Goal: Transaction & Acquisition: Purchase product/service

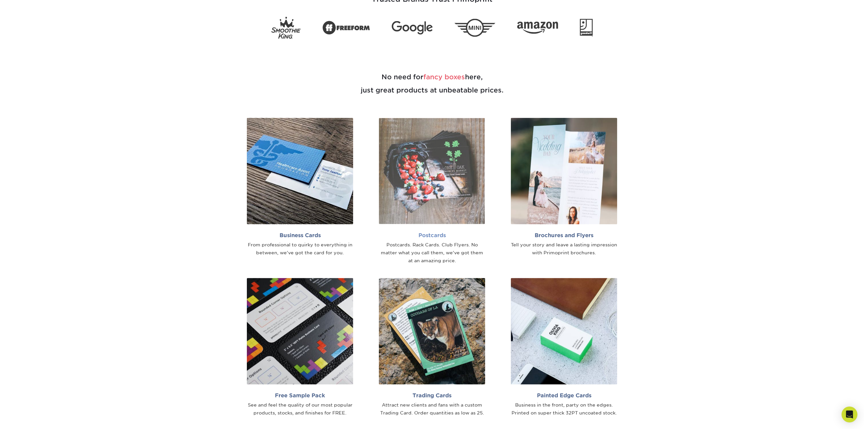
scroll to position [495, 0]
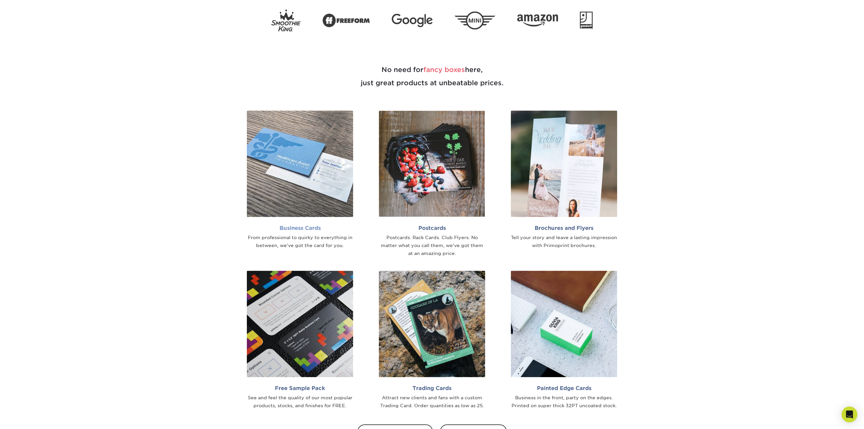
click at [297, 192] on img at bounding box center [300, 164] width 106 height 106
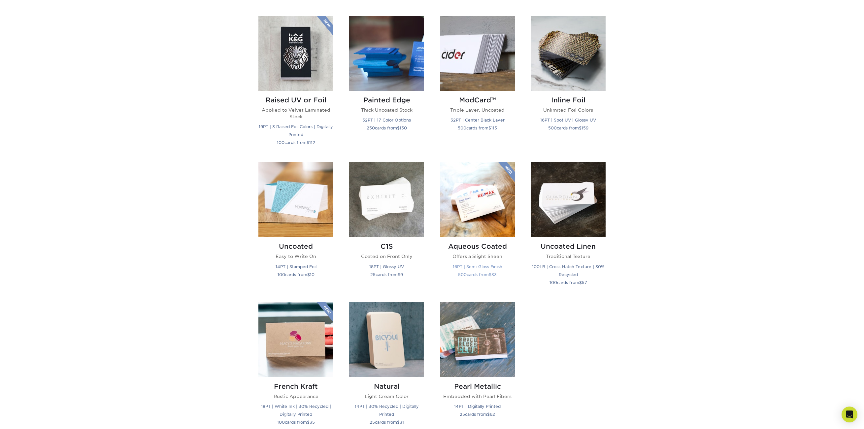
scroll to position [396, 0]
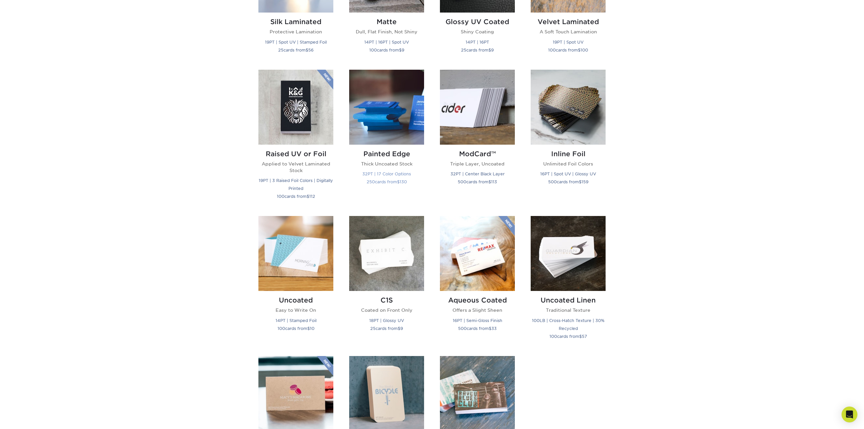
click at [393, 133] on img at bounding box center [386, 107] width 75 height 75
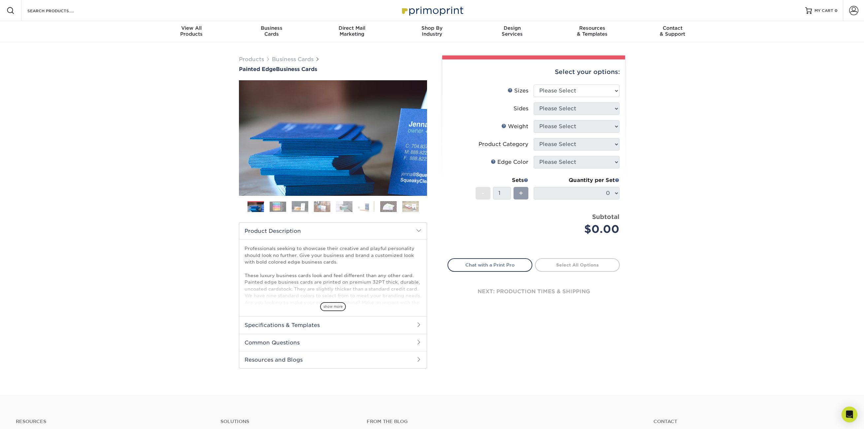
click at [621, 90] on div "Select your options: Sizes Help Sizes Please Select 2" x 3.5" - Standard 2.125"…" at bounding box center [533, 187] width 183 height 257
click at [616, 90] on select "Please Select 2" x 3.5" - Standard 2.125" x 3.375" - European 2.5" x 2.5" - Squ…" at bounding box center [577, 90] width 86 height 13
select select "2.00x3.50"
click at [534, 84] on select "Please Select 2" x 3.5" - Standard 2.125" x 3.375" - European 2.5" x 2.5" - Squ…" at bounding box center [577, 90] width 86 height 13
click at [611, 109] on select "Please Select Print Both Sides Print Front Only" at bounding box center [577, 108] width 86 height 13
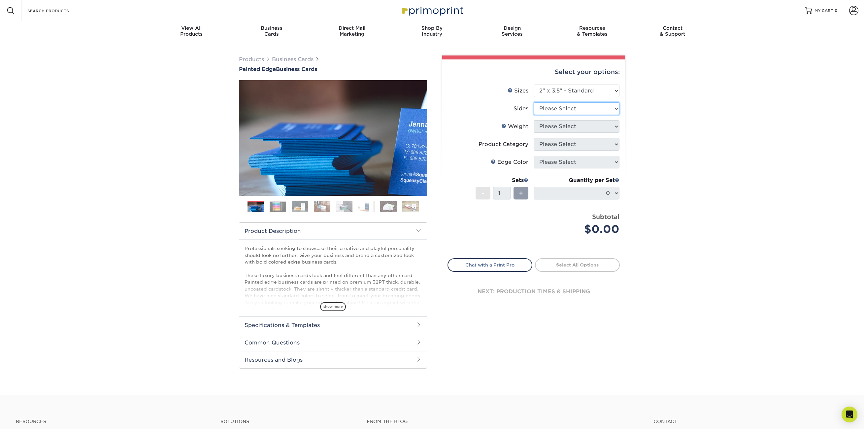
select select "13abbda7-1d64-4f25-8bb2-c179b224825d"
click at [534, 102] on select "Please Select Print Both Sides Print Front Only" at bounding box center [577, 108] width 86 height 13
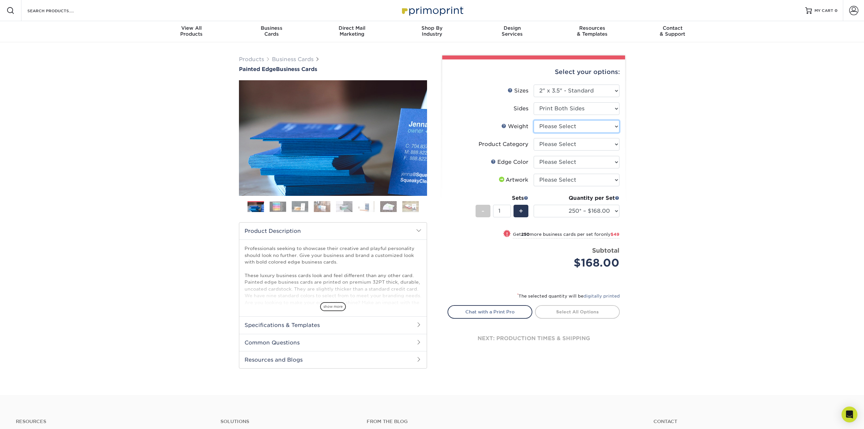
click at [603, 131] on select "Please Select 32PTUC" at bounding box center [577, 126] width 86 height 13
click at [645, 131] on div "Products Business Cards Painted Edge Business Cards Previous Next" at bounding box center [432, 218] width 864 height 352
click at [593, 142] on select "Please Select Business Cards" at bounding box center [577, 144] width 86 height 13
select select "3b5148f1-0588-4f88-a218-97bcfdce65c1"
click at [534, 138] on select "Please Select Business Cards" at bounding box center [577, 144] width 86 height 13
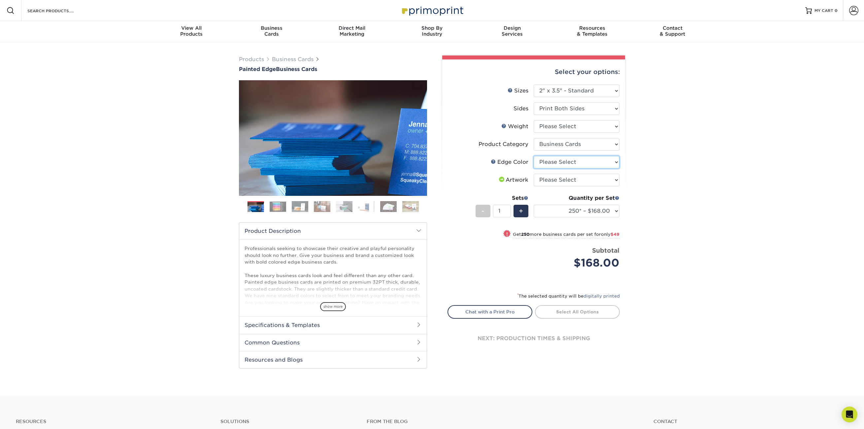
click at [577, 161] on select "Please Select Charcoal Black Brown Blue Pearlescent Blue Pearlescent Gold Pearl…" at bounding box center [577, 162] width 86 height 13
select select "a1dd4f78-e5b3-498e-8232-956f7b80f10f"
click at [534, 156] on select "Please Select Charcoal Black Brown Blue Pearlescent Blue Pearlescent Gold Pearl…" at bounding box center [577, 162] width 86 height 13
click at [282, 208] on img at bounding box center [278, 206] width 17 height 10
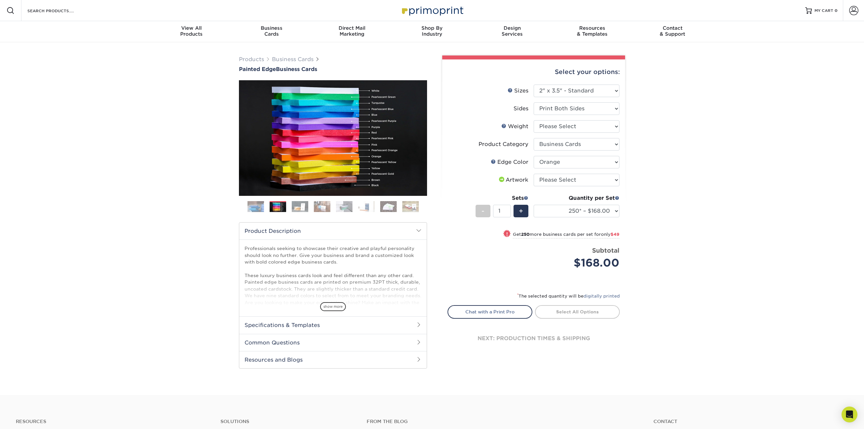
click at [300, 211] on img at bounding box center [300, 207] width 17 height 12
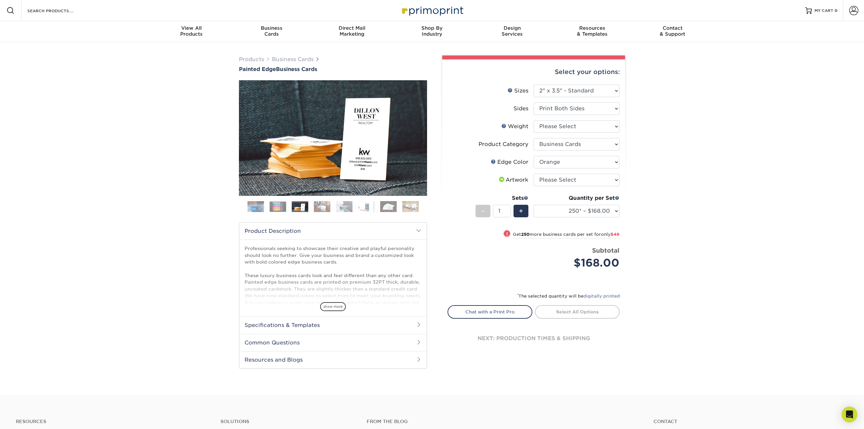
click at [319, 209] on img at bounding box center [322, 207] width 17 height 12
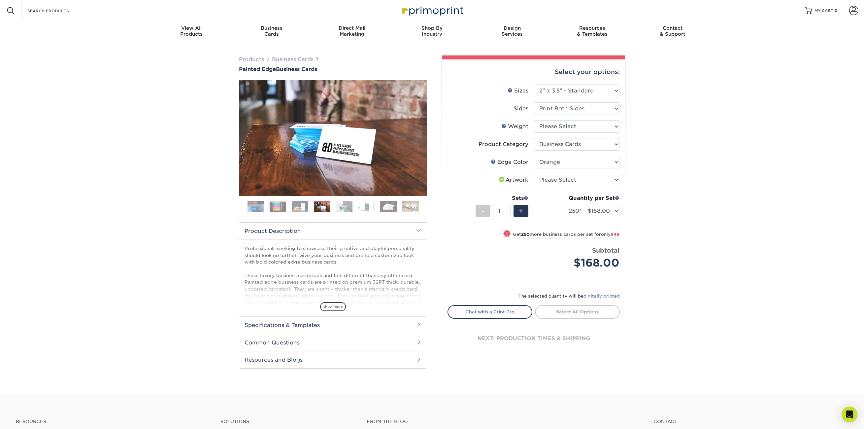
click at [337, 207] on img at bounding box center [344, 207] width 17 height 12
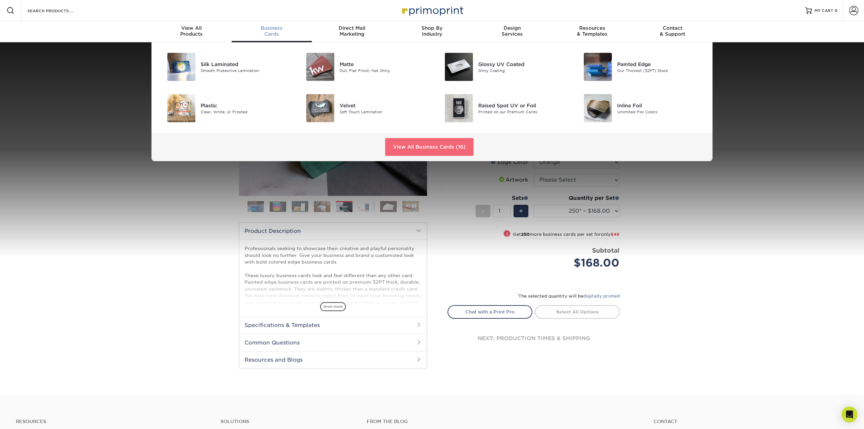
click at [422, 146] on link "View All Business Cards (16)" at bounding box center [429, 147] width 88 height 18
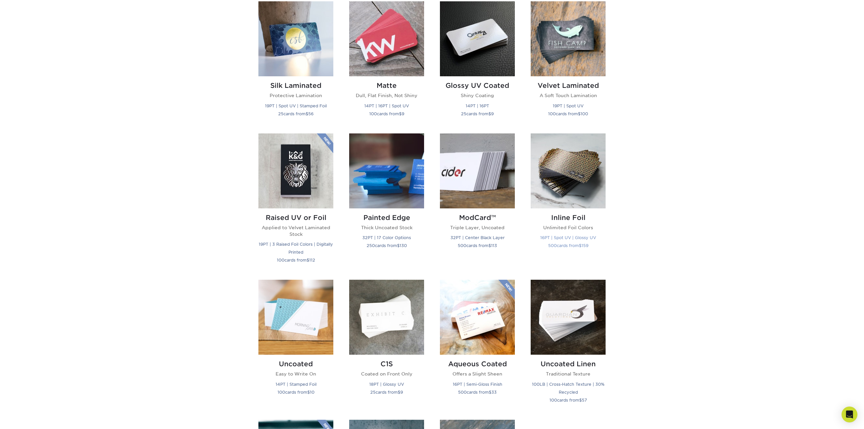
scroll to position [330, 0]
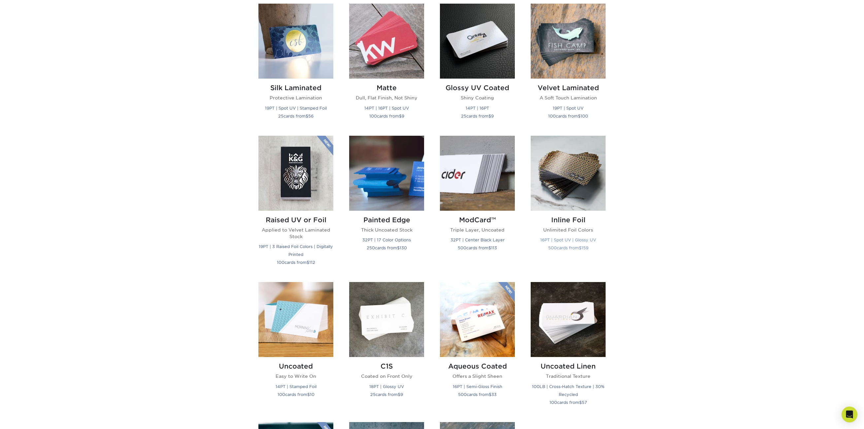
click at [558, 183] on img at bounding box center [568, 173] width 75 height 75
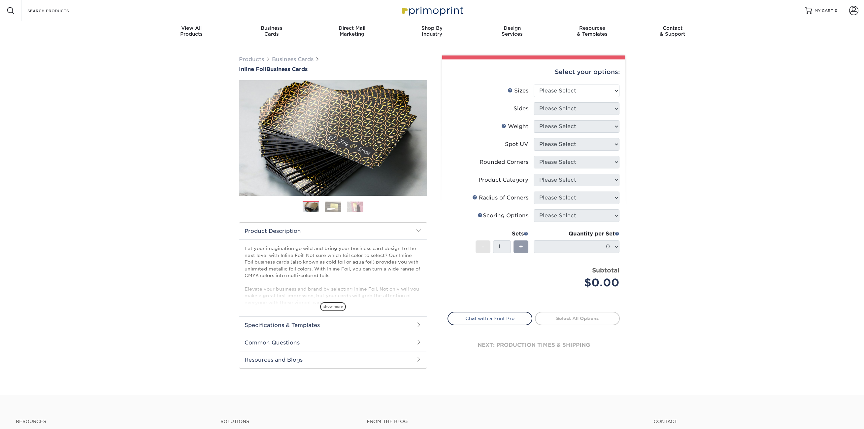
click at [336, 207] on img at bounding box center [333, 206] width 17 height 10
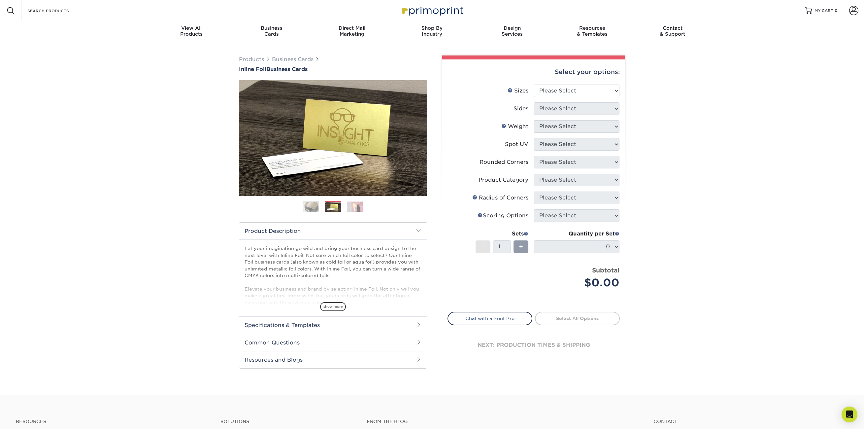
click at [352, 207] on img at bounding box center [355, 206] width 17 height 10
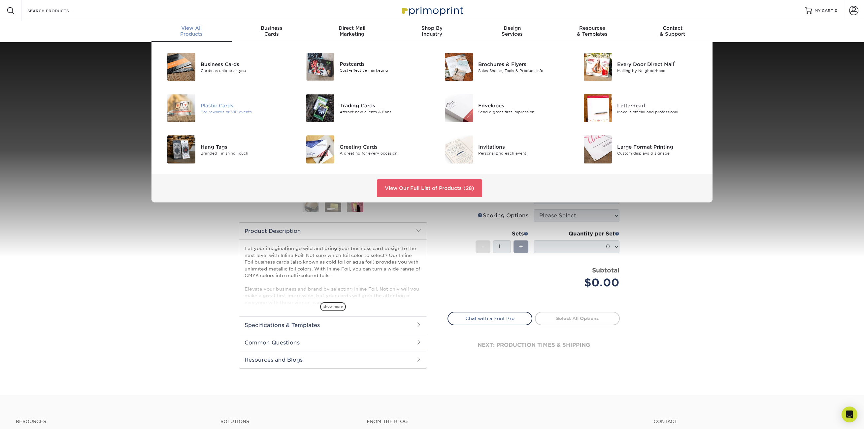
click at [185, 106] on img at bounding box center [181, 108] width 28 height 28
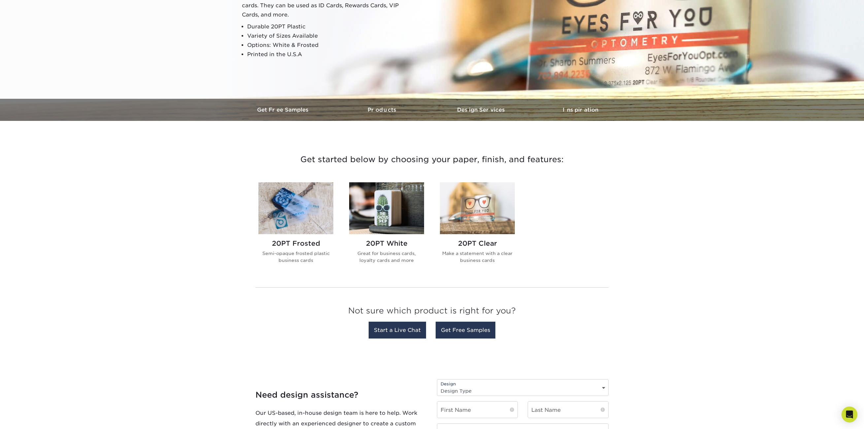
scroll to position [132, 0]
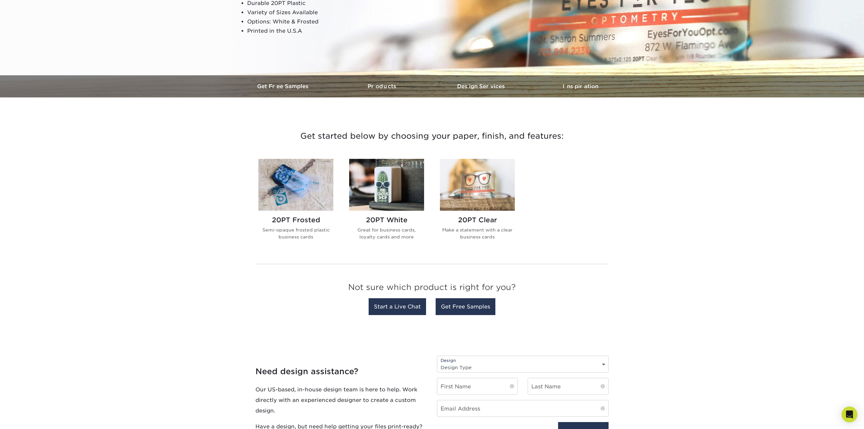
click at [483, 185] on img at bounding box center [477, 185] width 75 height 52
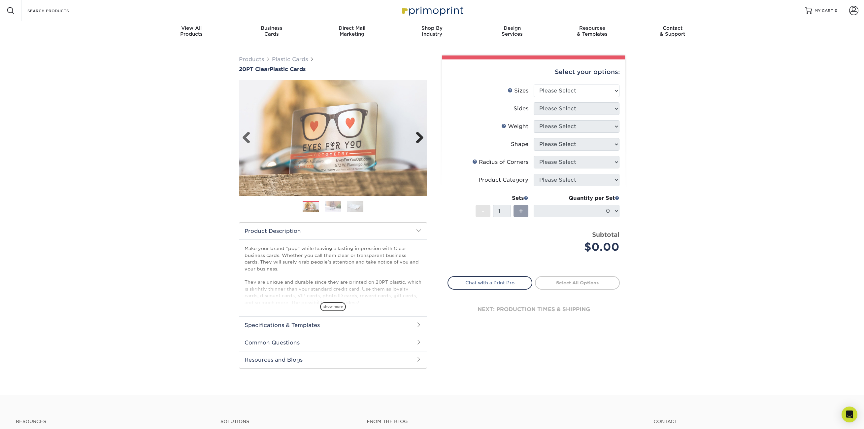
click at [420, 138] on link "Next" at bounding box center [417, 137] width 13 height 13
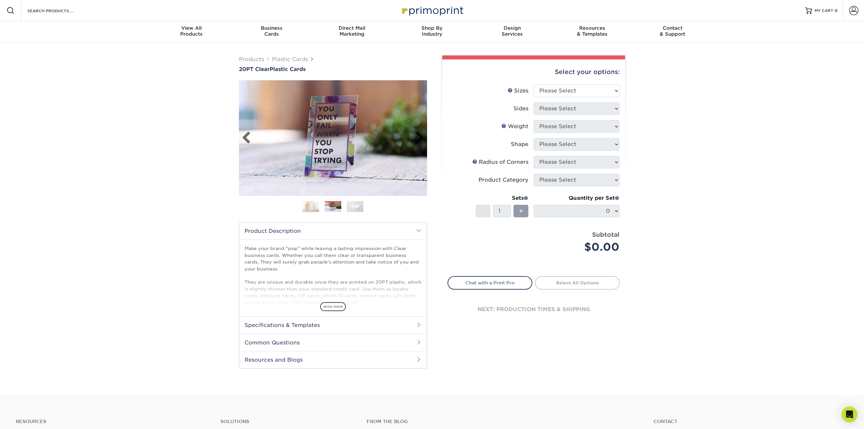
click at [420, 138] on link "Next" at bounding box center [417, 137] width 13 height 13
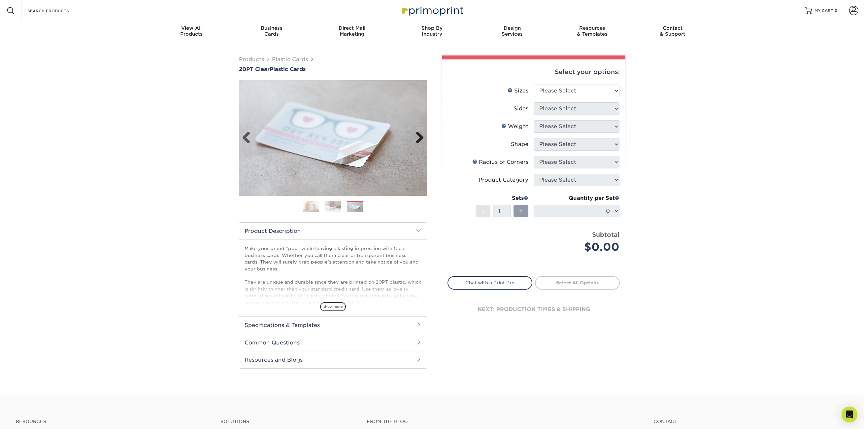
click at [420, 138] on link "Next" at bounding box center [417, 137] width 13 height 13
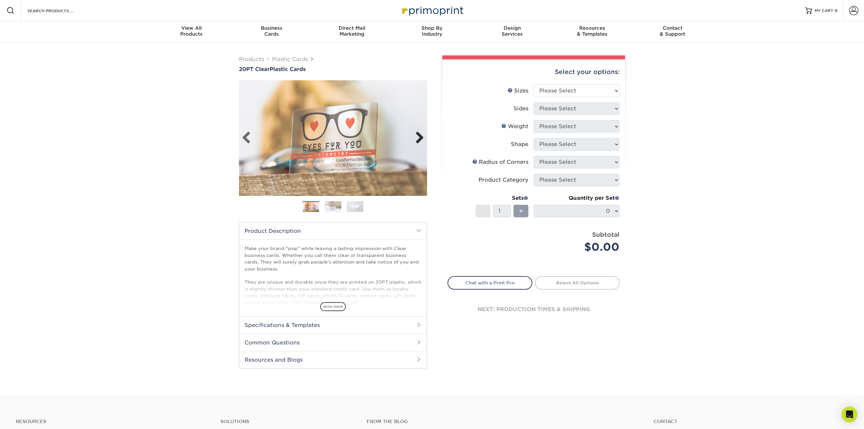
click at [420, 138] on link "Next" at bounding box center [417, 137] width 13 height 13
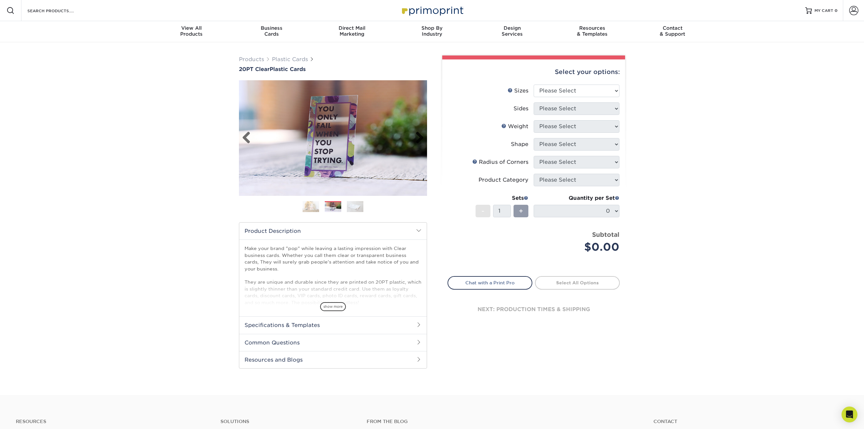
click at [420, 138] on link "Next" at bounding box center [417, 137] width 13 height 13
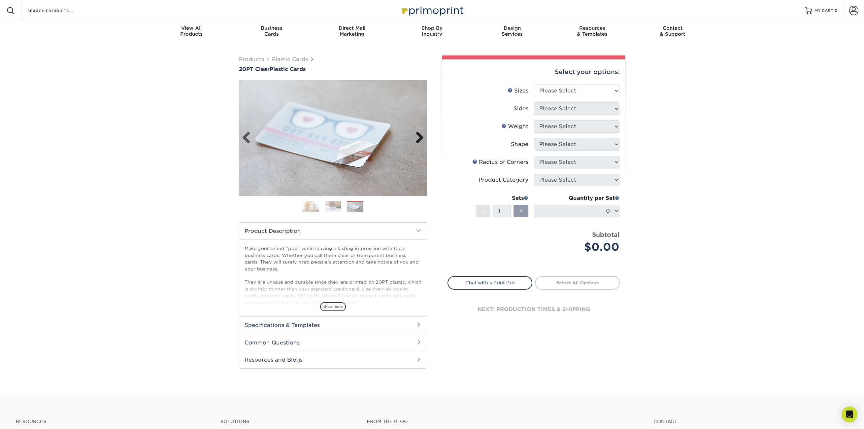
click at [420, 138] on link "Next" at bounding box center [417, 137] width 13 height 13
